Goal: Task Accomplishment & Management: Complete application form

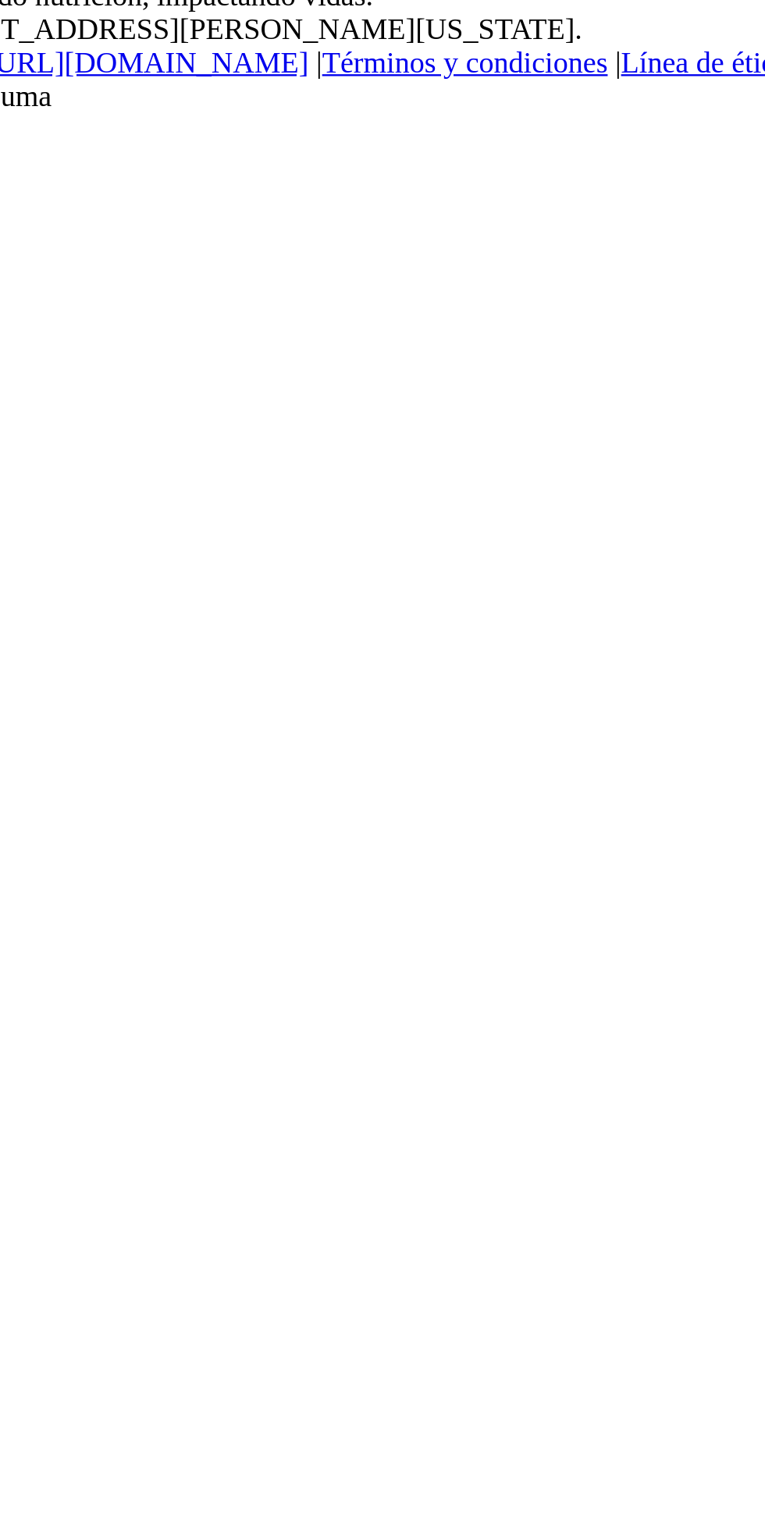
click at [144, 98] on input "email" at bounding box center [75, 89] width 138 height 16
type input "[EMAIL_ADDRESS][DOMAIN_NAME]"
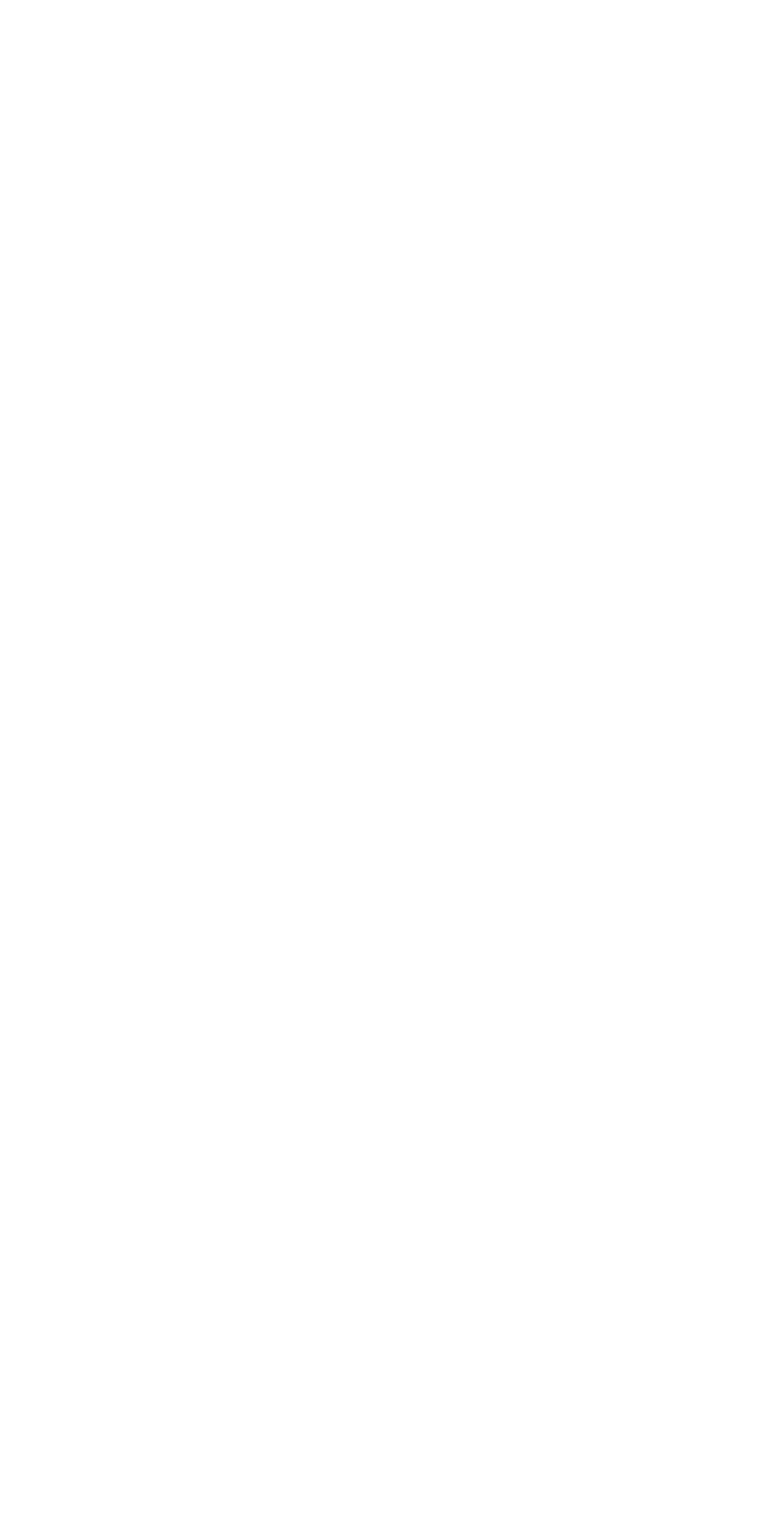
click at [53, 162] on button "Ingresa" at bounding box center [29, 153] width 47 height 16
